Goal: Task Accomplishment & Management: Manage account settings

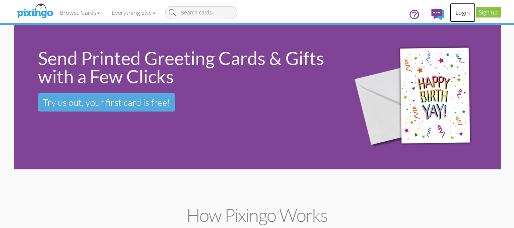
click at [457, 13] on link "Login" at bounding box center [462, 12] width 26 height 19
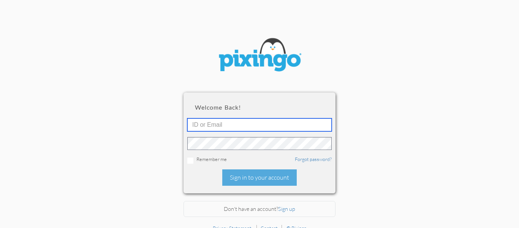
type input "R11132"
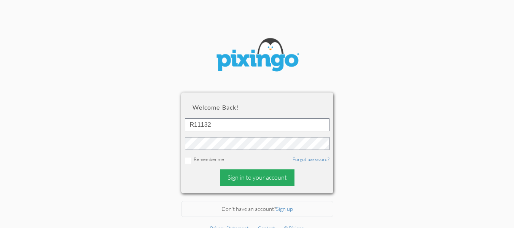
click at [266, 178] on div "Sign in to your account" at bounding box center [257, 177] width 75 height 16
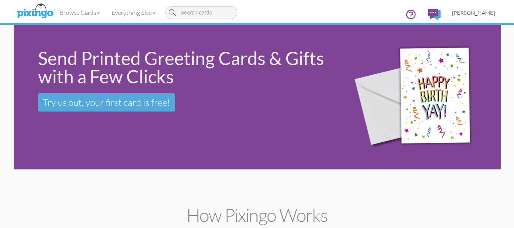
click at [470, 16] on link "[PERSON_NAME]" at bounding box center [473, 12] width 54 height 19
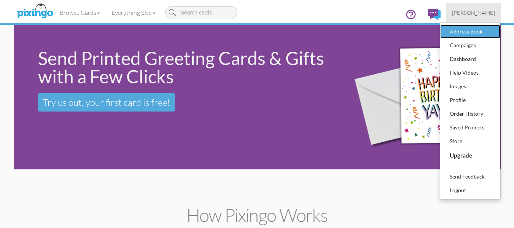
click at [466, 30] on div "Address Book" at bounding box center [470, 31] width 45 height 11
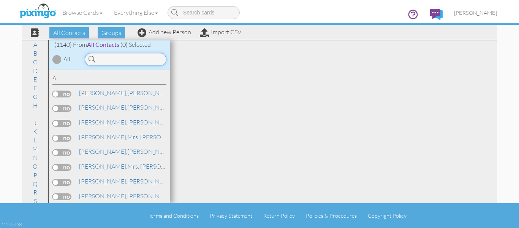
click at [105, 64] on input at bounding box center [126, 59] width 82 height 13
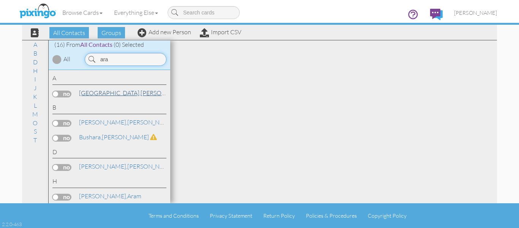
type input "ara"
click at [114, 90] on link "[PERSON_NAME]" at bounding box center [133, 92] width 110 height 9
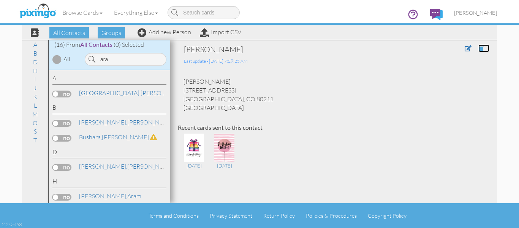
click at [479, 49] on span at bounding box center [481, 48] width 5 height 6
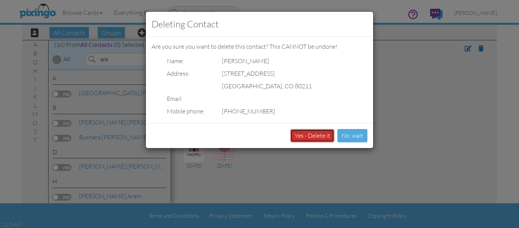
click at [302, 138] on button "Yes - Delete it" at bounding box center [313, 135] width 44 height 13
